Goal: Task Accomplishment & Management: Manage account settings

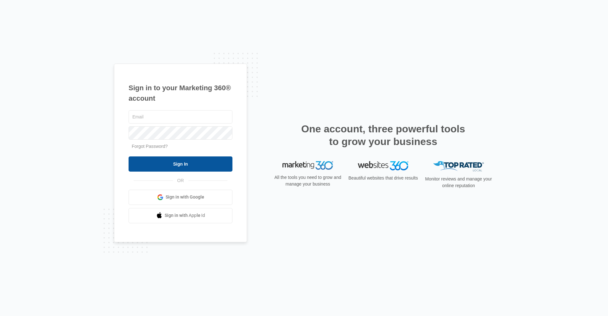
type input "[EMAIL_ADDRESS][DOMAIN_NAME]"
click at [197, 162] on input "Sign In" at bounding box center [181, 163] width 104 height 15
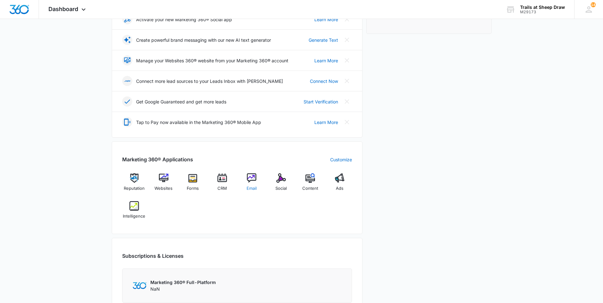
scroll to position [127, 0]
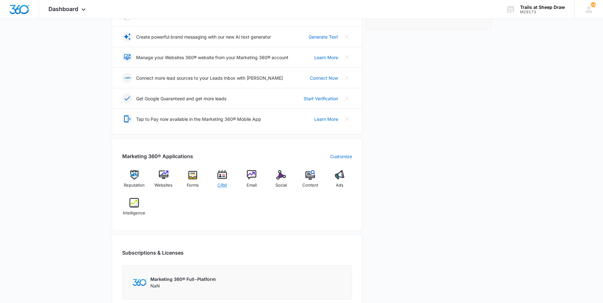
click at [220, 179] on img at bounding box center [222, 174] width 9 height 9
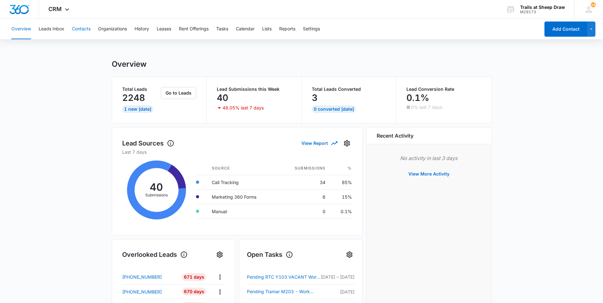
click at [77, 29] on button "Contacts" at bounding box center [81, 29] width 19 height 20
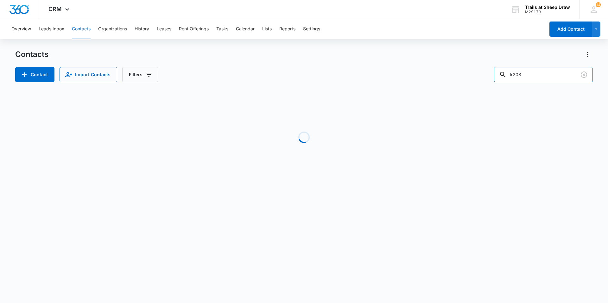
drag, startPoint x: 531, startPoint y: 75, endPoint x: 438, endPoint y: 72, distance: 93.2
click at [439, 72] on div "Contact Import Contacts Filters k208" at bounding box center [304, 74] width 578 height 15
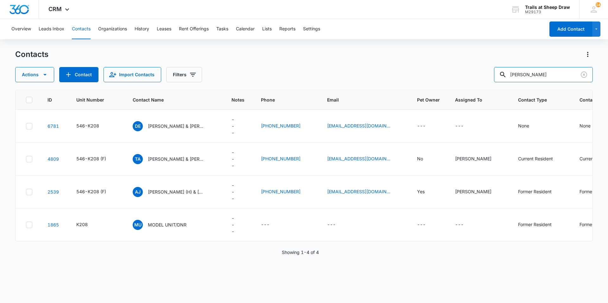
type input "[PERSON_NAME]"
